Goal: Information Seeking & Learning: Learn about a topic

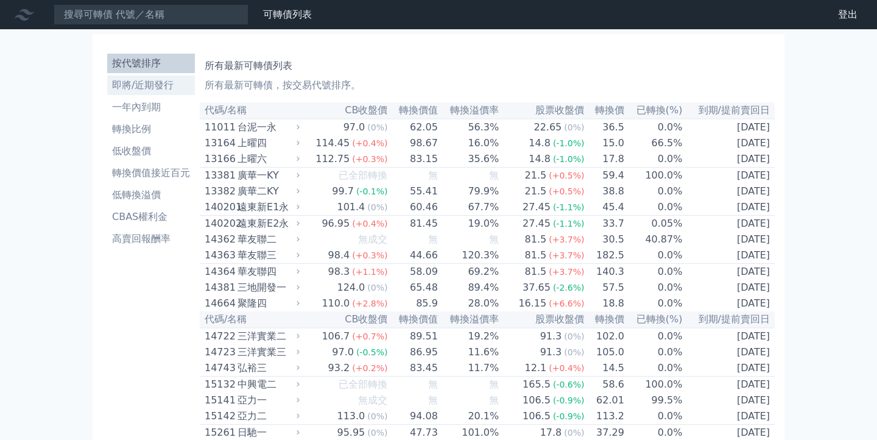
click at [132, 89] on li "即將/近期發行" at bounding box center [151, 85] width 88 height 15
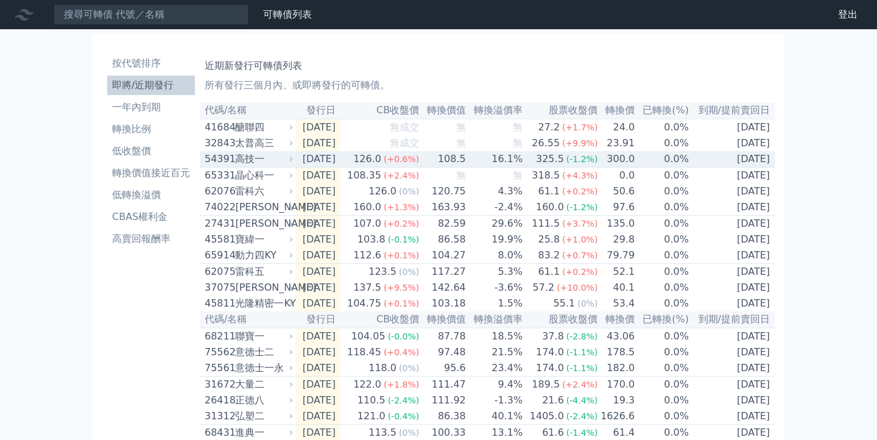
click at [253, 161] on div "高技一" at bounding box center [262, 159] width 55 height 15
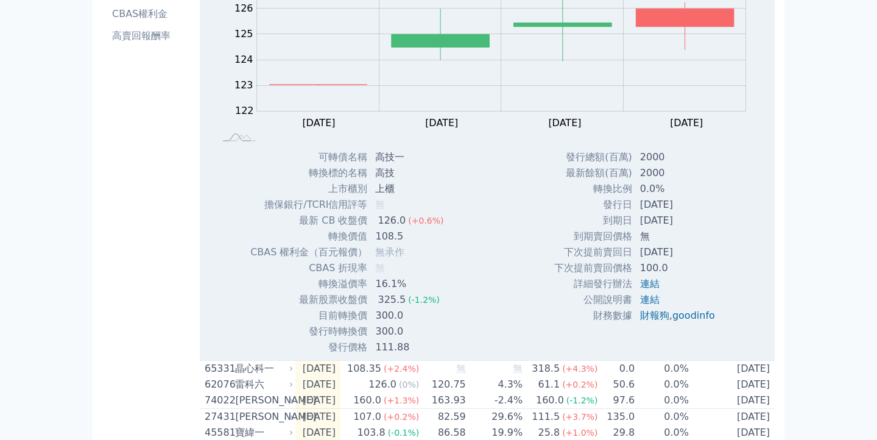
scroll to position [38, 0]
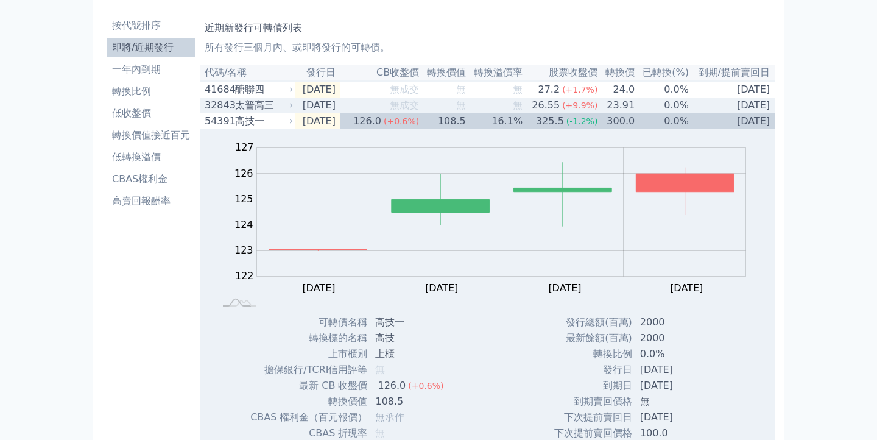
click at [299, 113] on td "[DATE]" at bounding box center [317, 105] width 45 height 16
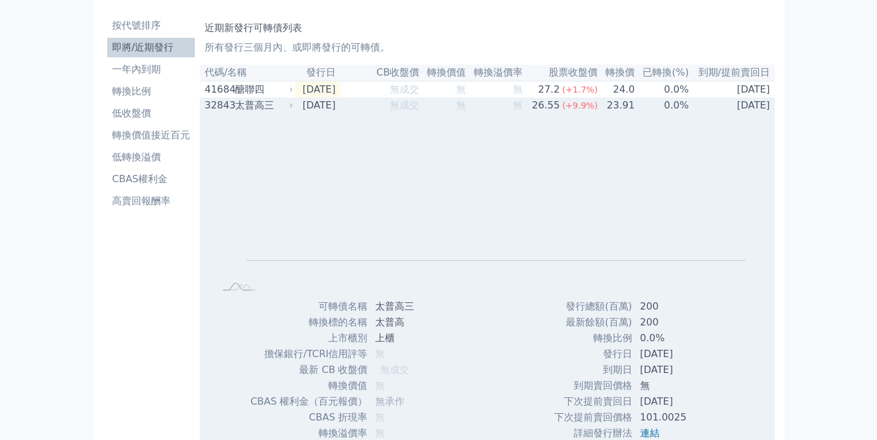
click at [299, 113] on td "[DATE]" at bounding box center [317, 105] width 45 height 16
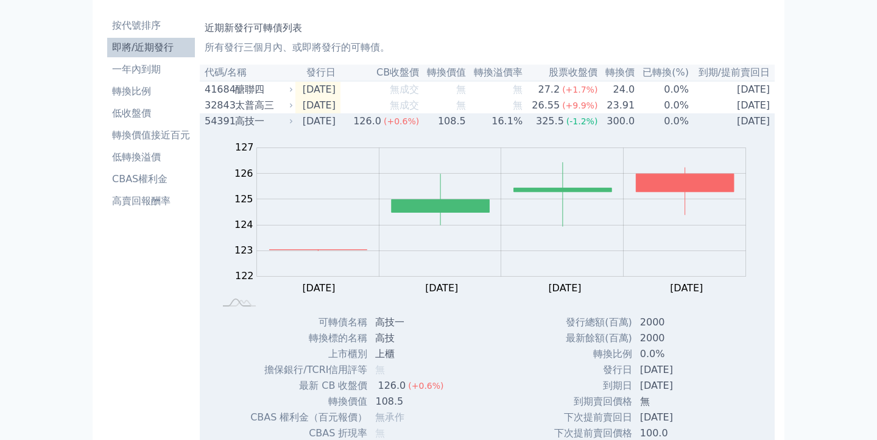
click at [292, 134] on div "Zoom Out 123 120 121 122 123 124 125 126 127 128 L [DATE] Sep [DATE] Sep [DATE]…" at bounding box center [487, 221] width 575 height 185
click at [296, 128] on td "[DATE]" at bounding box center [317, 121] width 45 height 16
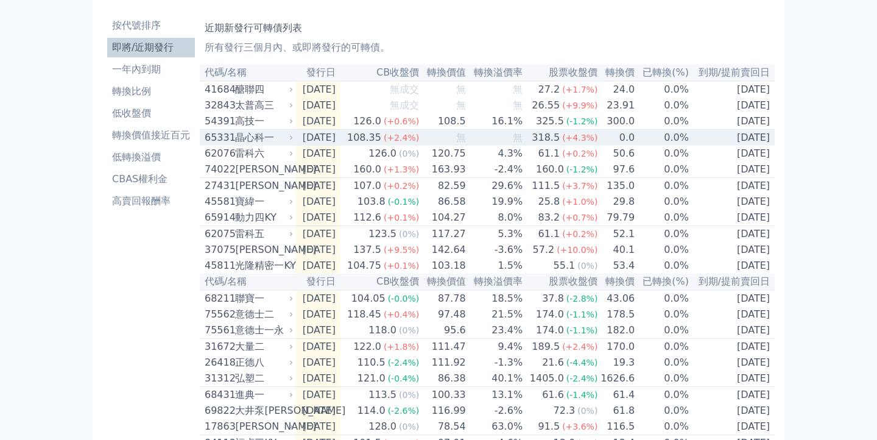
click at [294, 141] on icon at bounding box center [291, 137] width 7 height 7
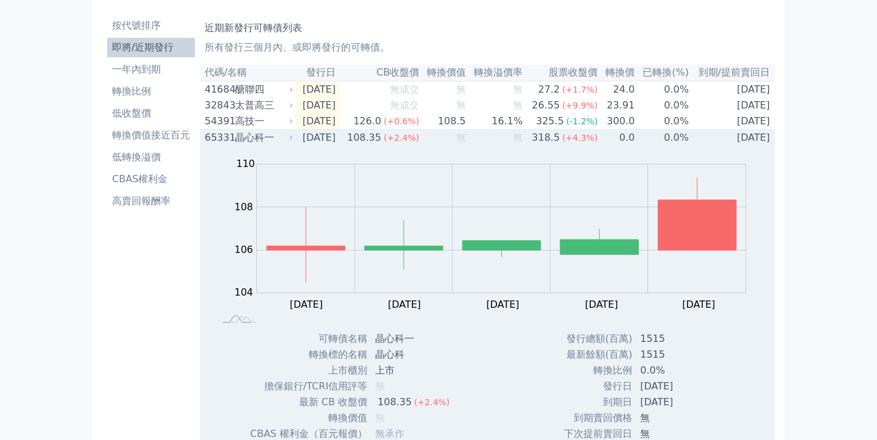
click at [294, 141] on icon at bounding box center [291, 137] width 7 height 7
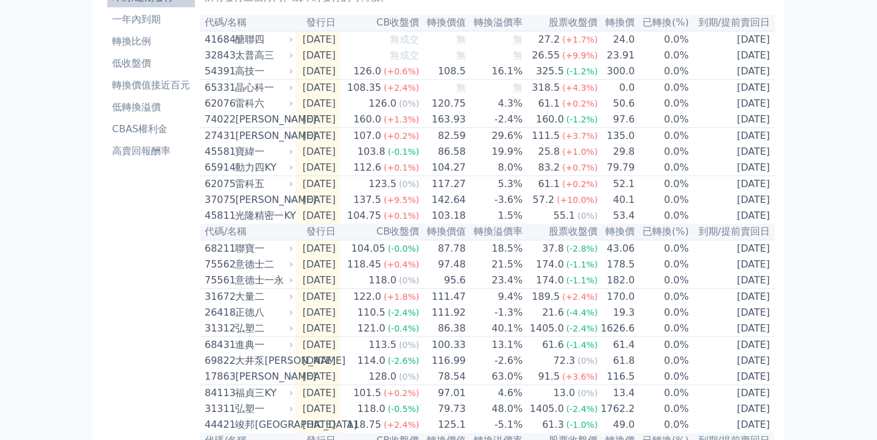
scroll to position [2, 0]
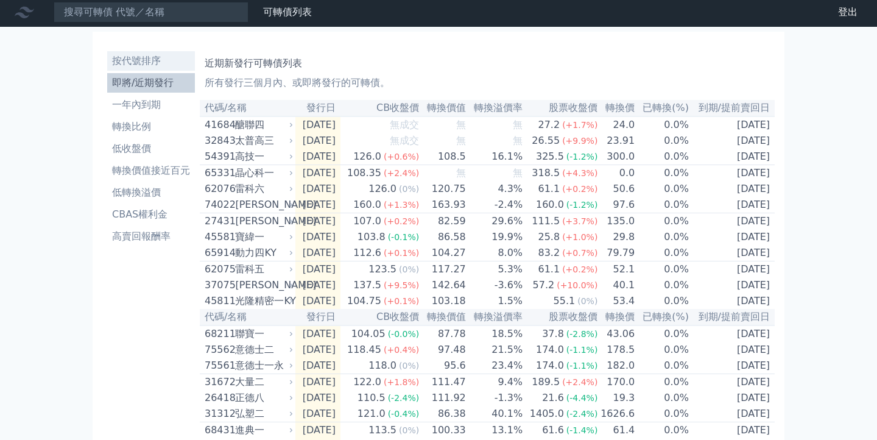
click at [161, 66] on li "按代號排序" at bounding box center [151, 61] width 88 height 15
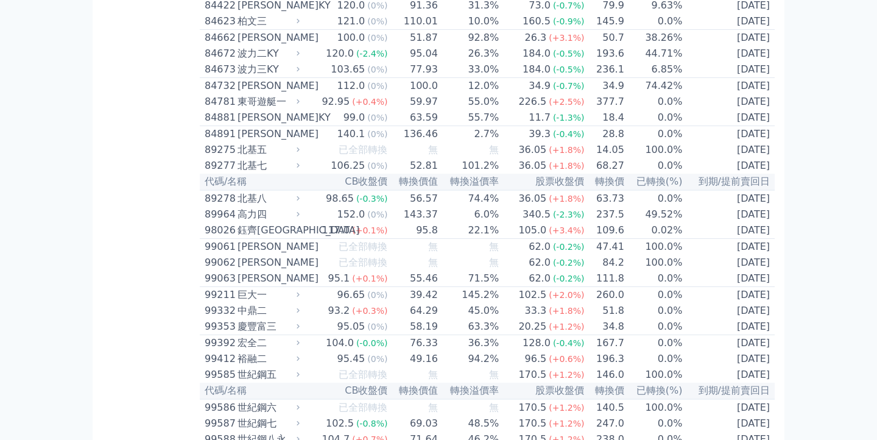
scroll to position [6616, 0]
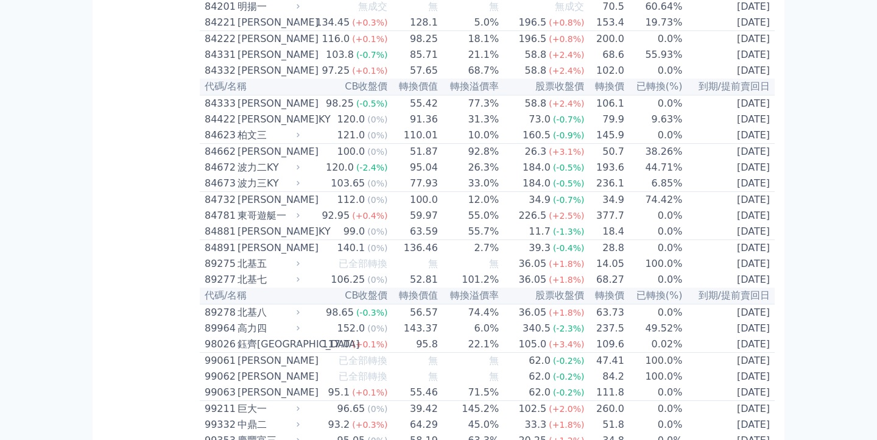
scroll to position [6898, 0]
drag, startPoint x: 732, startPoint y: 107, endPoint x: 626, endPoint y: 107, distance: 105.4
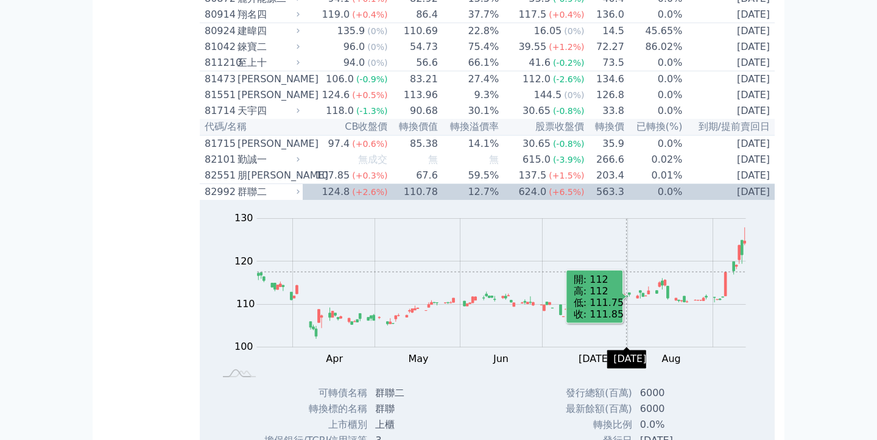
scroll to position [6221, 0]
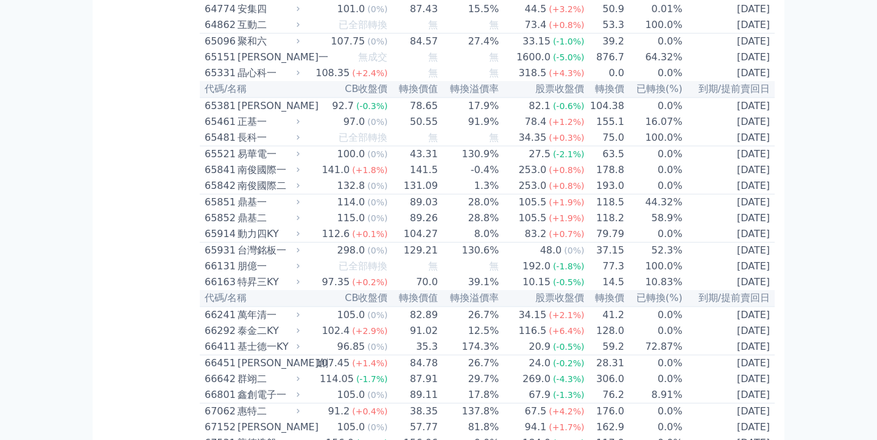
scroll to position [5243, 0]
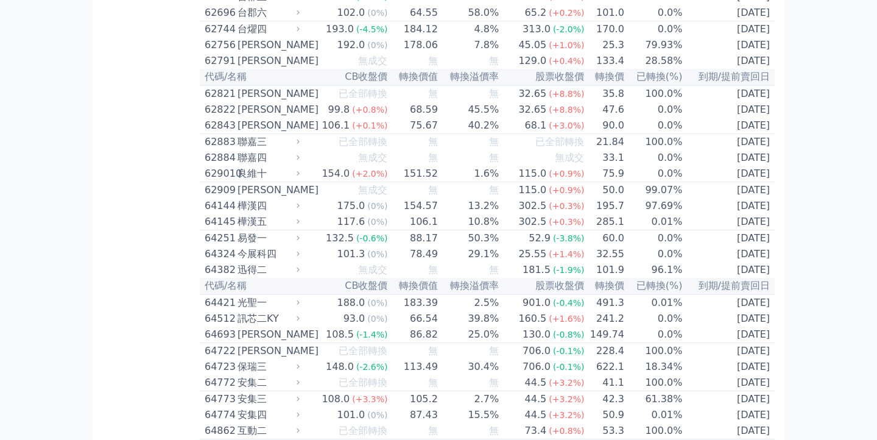
scroll to position [4835, 0]
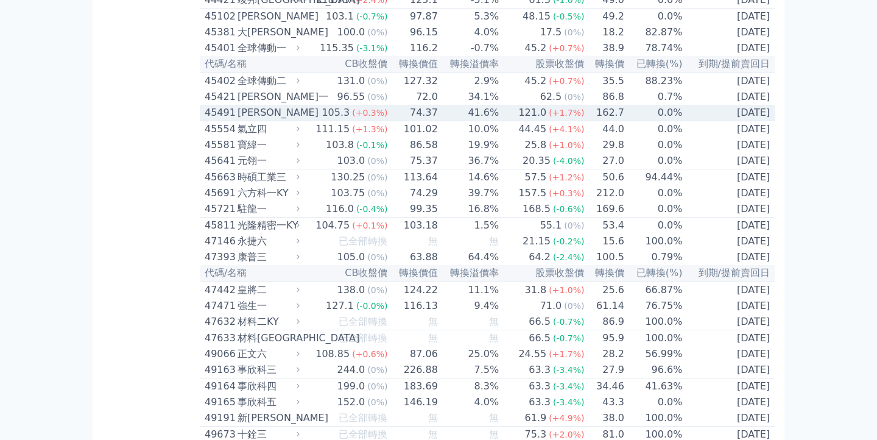
scroll to position [3372, 0]
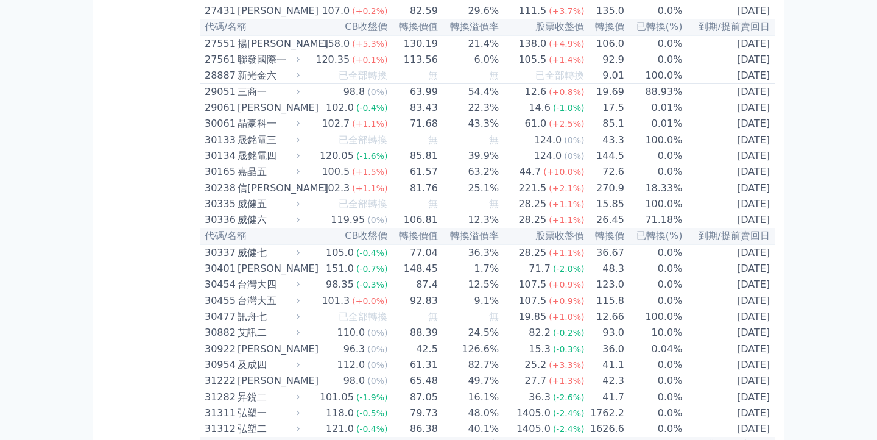
scroll to position [1549, 0]
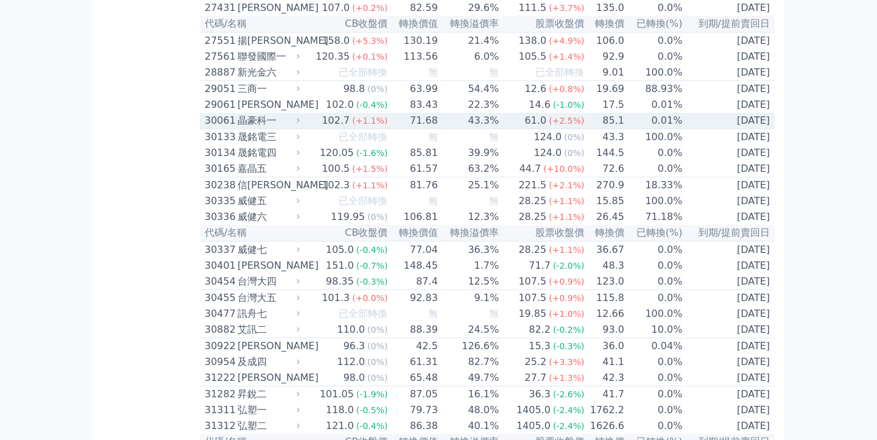
click at [286, 128] on div "晶豪科一" at bounding box center [268, 120] width 60 height 15
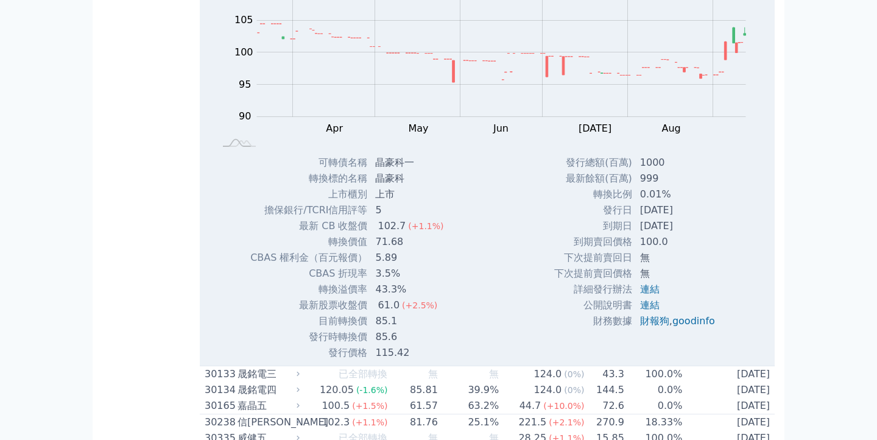
scroll to position [1707, 0]
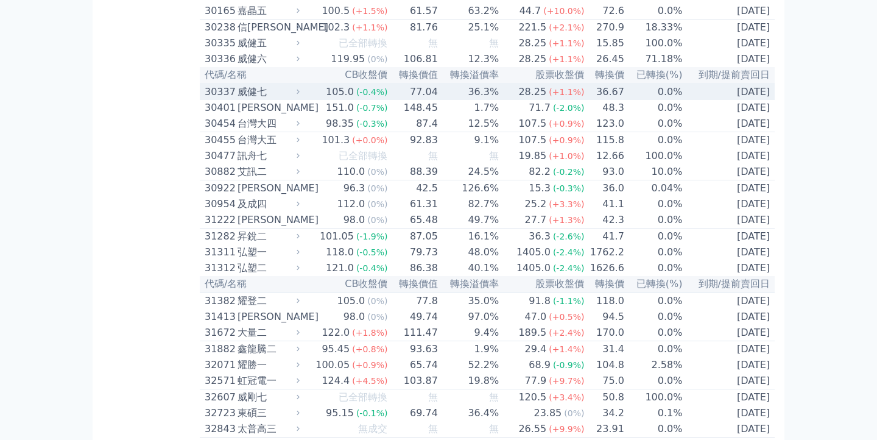
click at [384, 97] on span "(-0.4%)" at bounding box center [372, 92] width 32 height 10
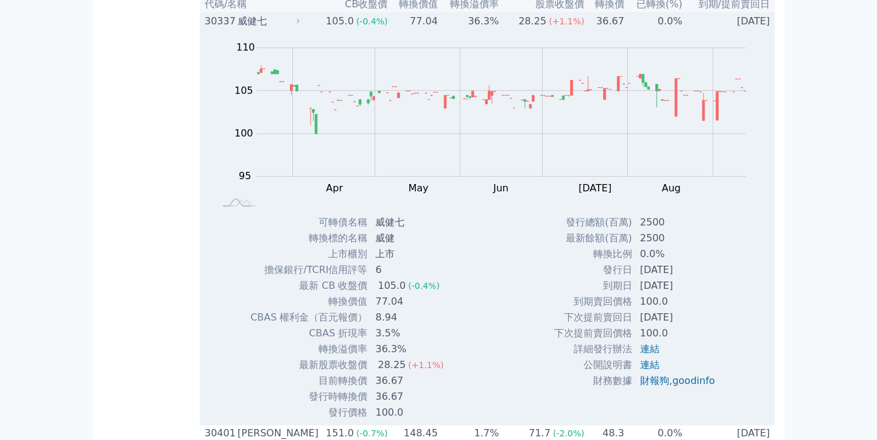
scroll to position [1798, 0]
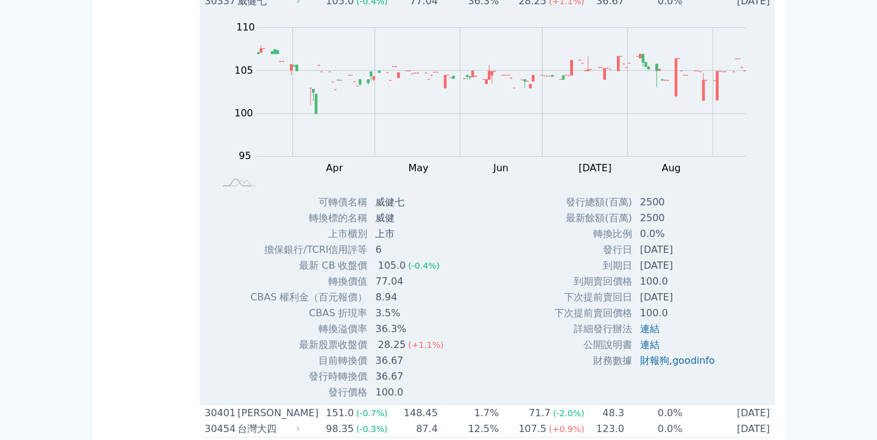
click at [393, 9] on td "77.04" at bounding box center [413, 1] width 50 height 16
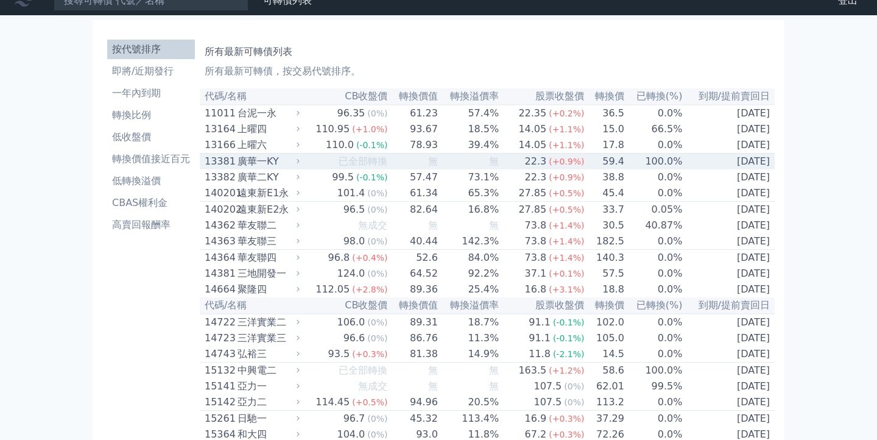
scroll to position [0, 0]
